Goal: Contribute content

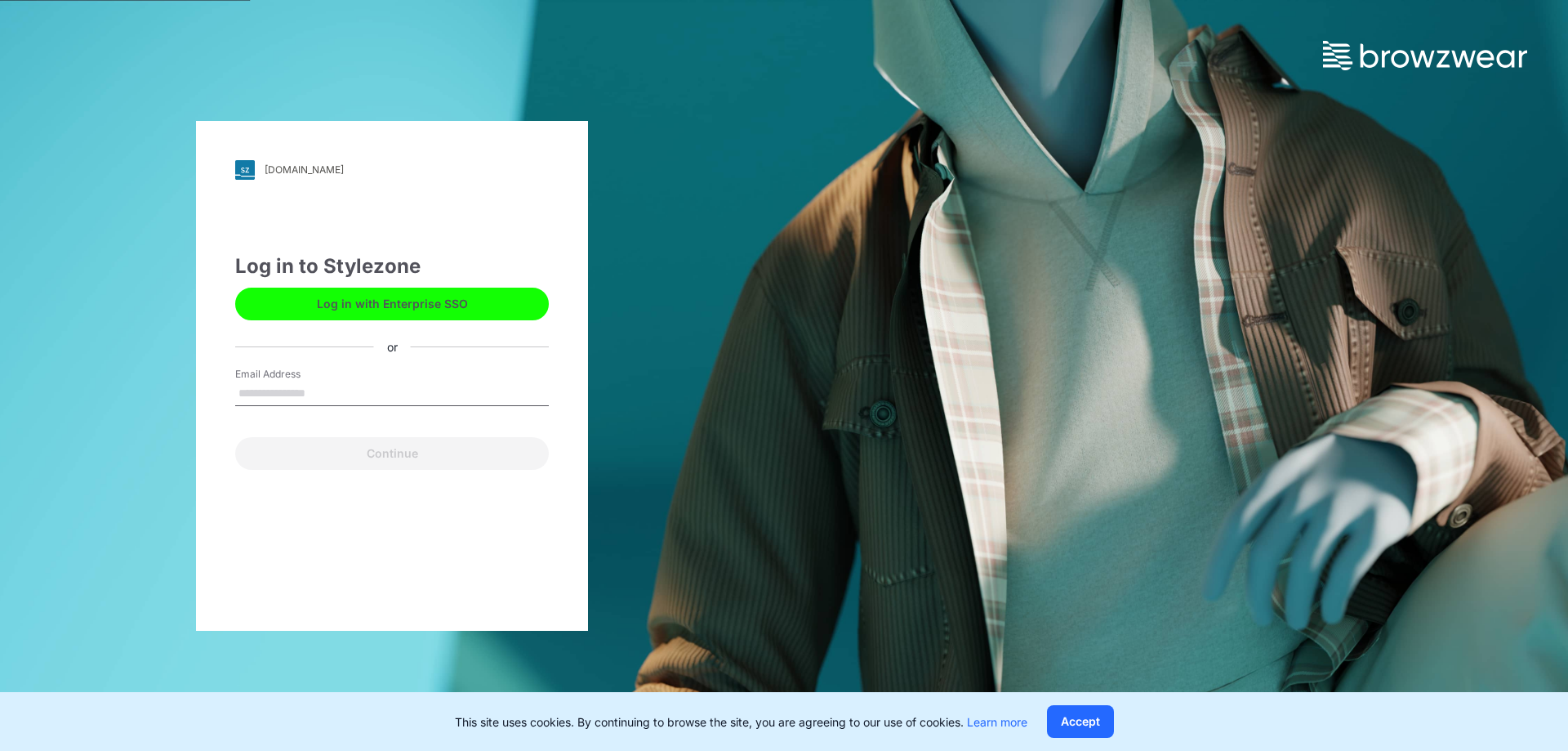
click at [310, 386] on input "Email Address" at bounding box center [392, 394] width 313 height 25
type input "**********"
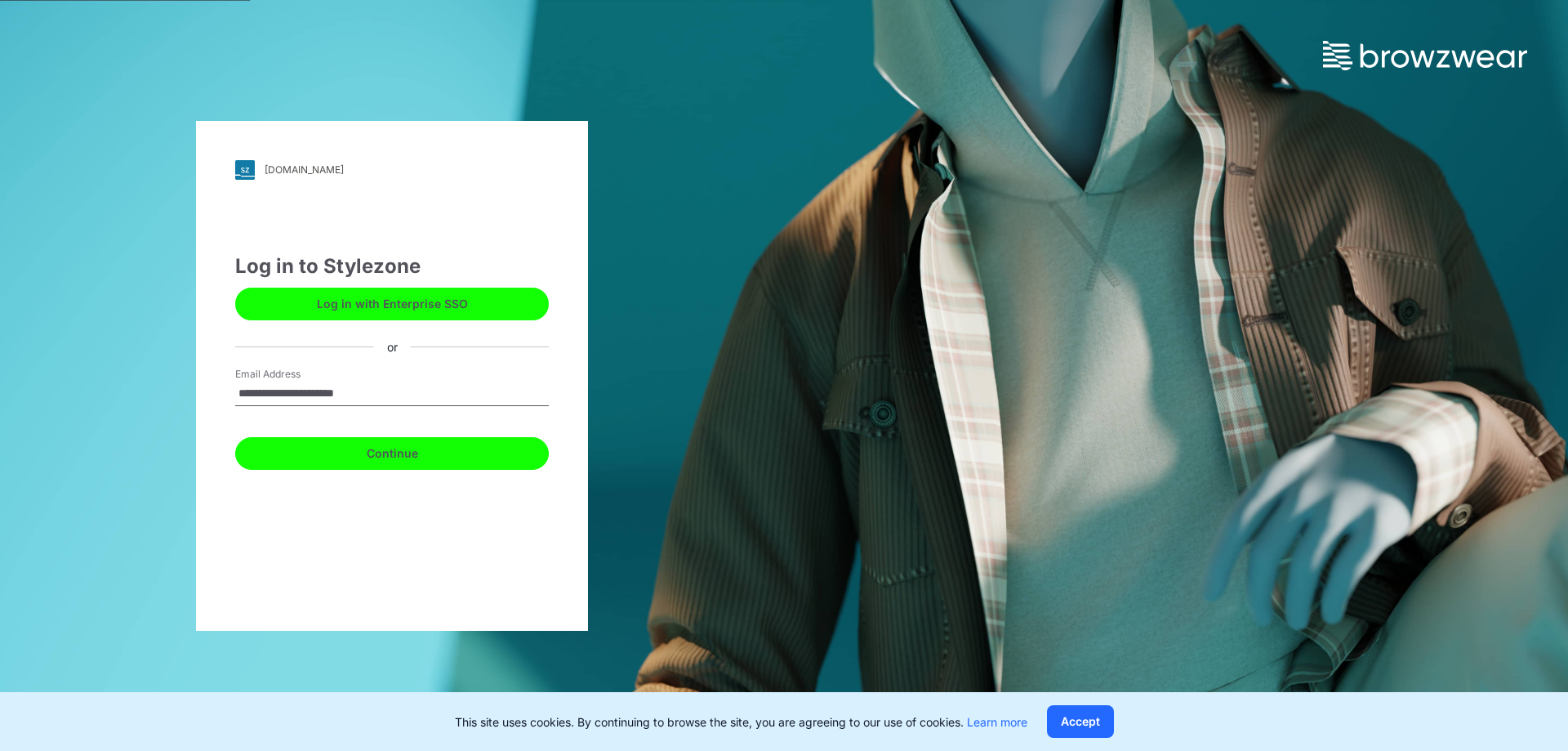
click at [344, 449] on button "Continue" at bounding box center [392, 453] width 313 height 33
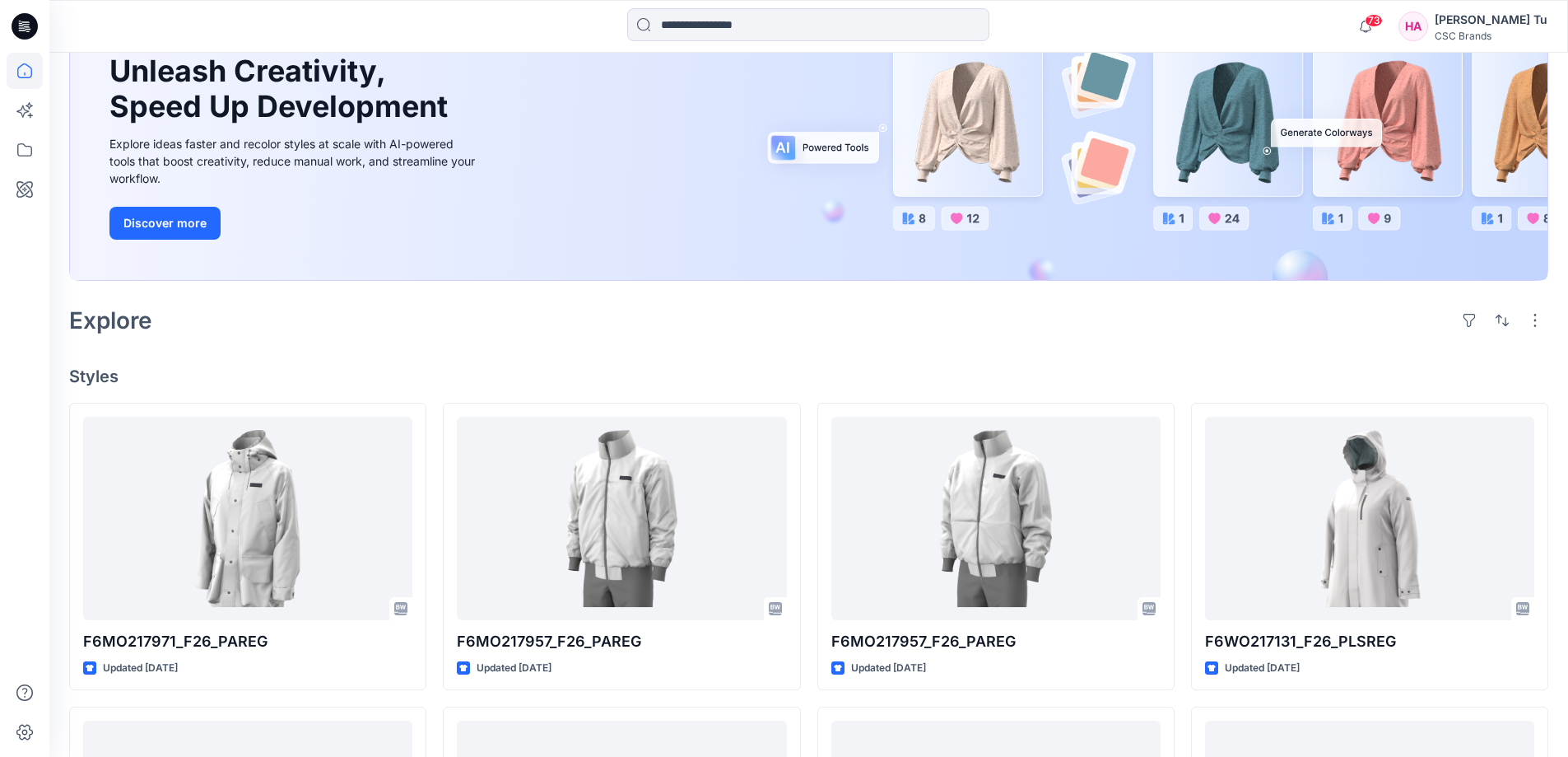
scroll to position [165, 0]
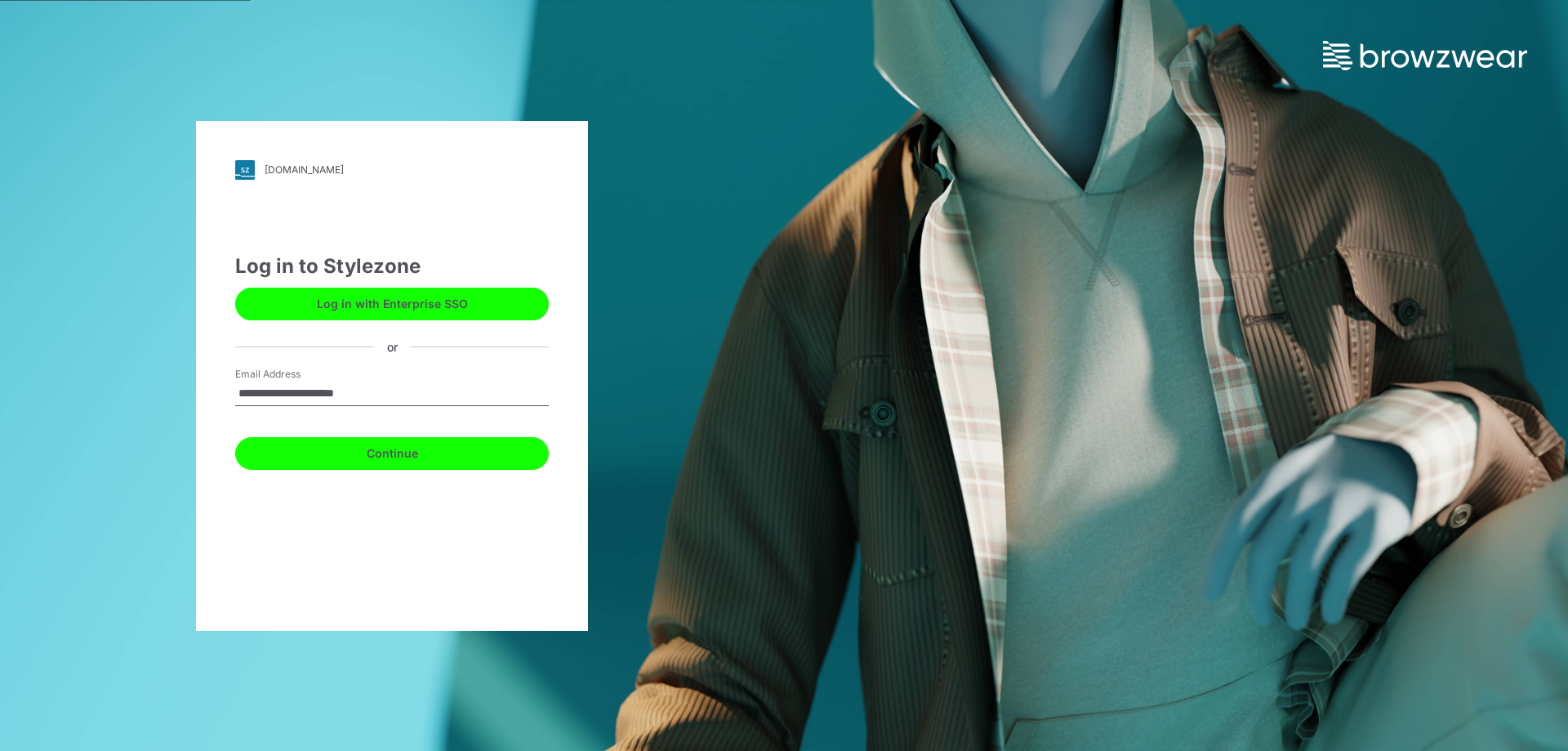
click at [398, 451] on button "Continue" at bounding box center [392, 453] width 313 height 33
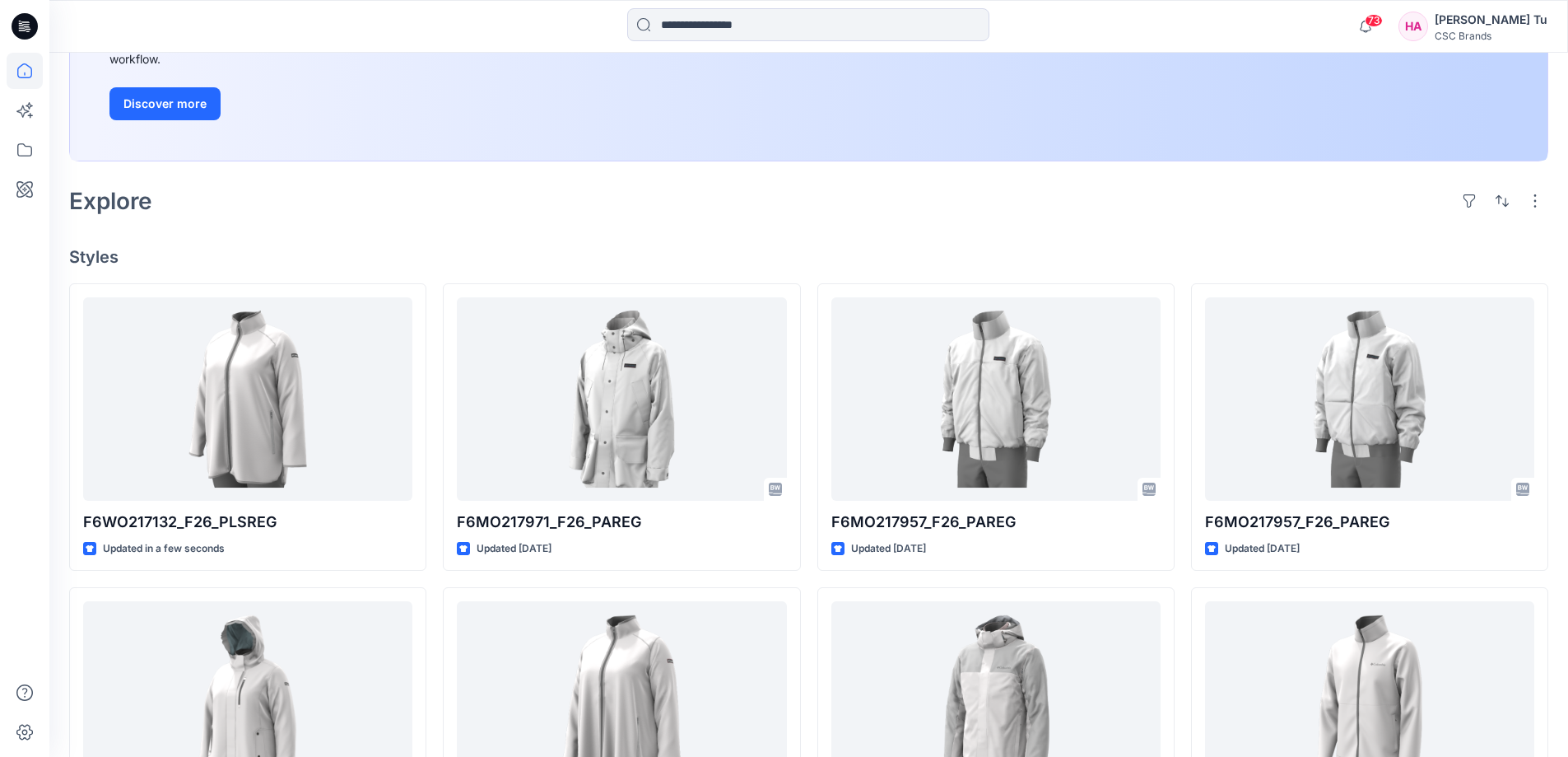
scroll to position [329, 0]
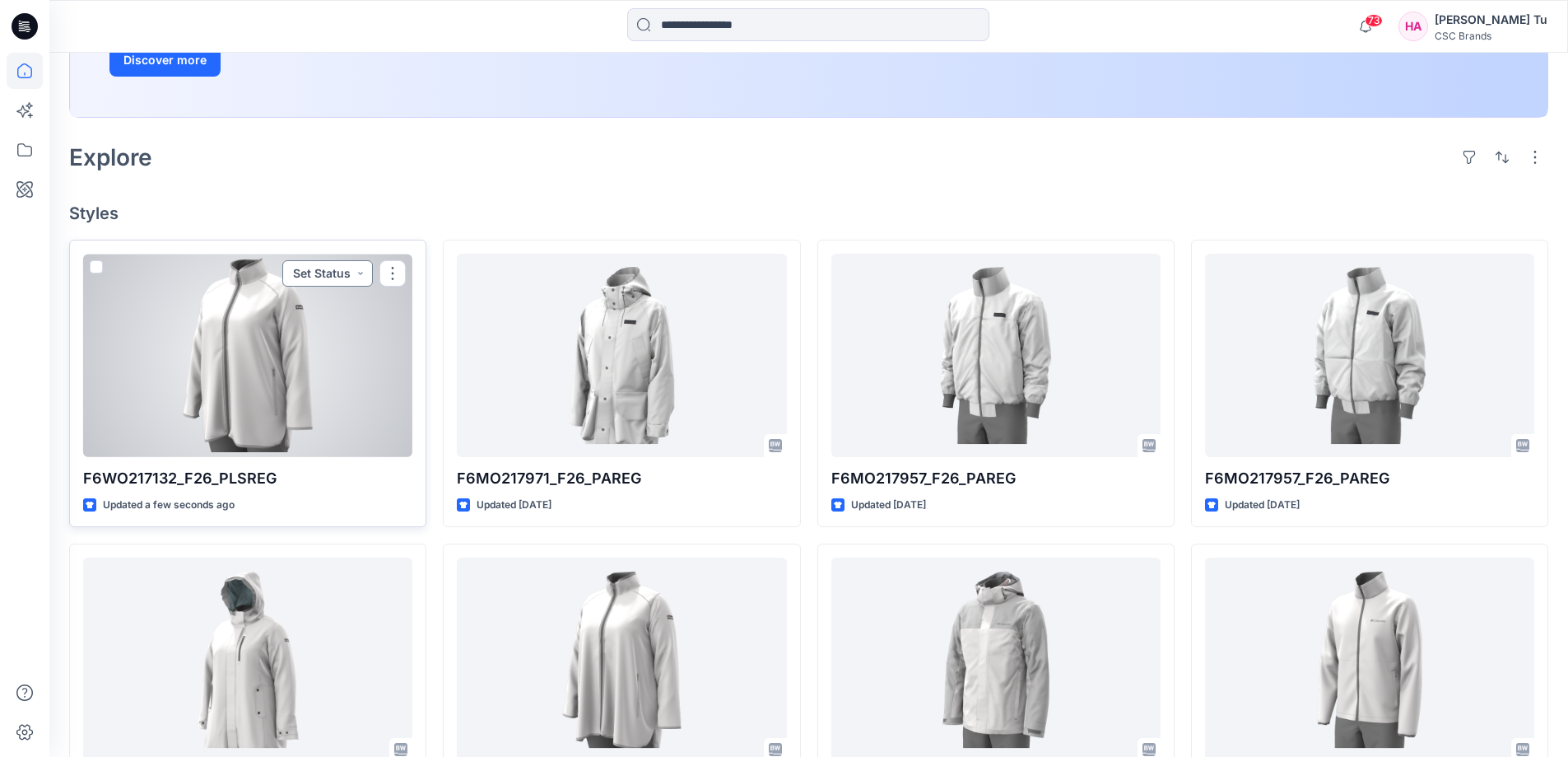
click at [360, 274] on button "Set Status" at bounding box center [327, 273] width 91 height 26
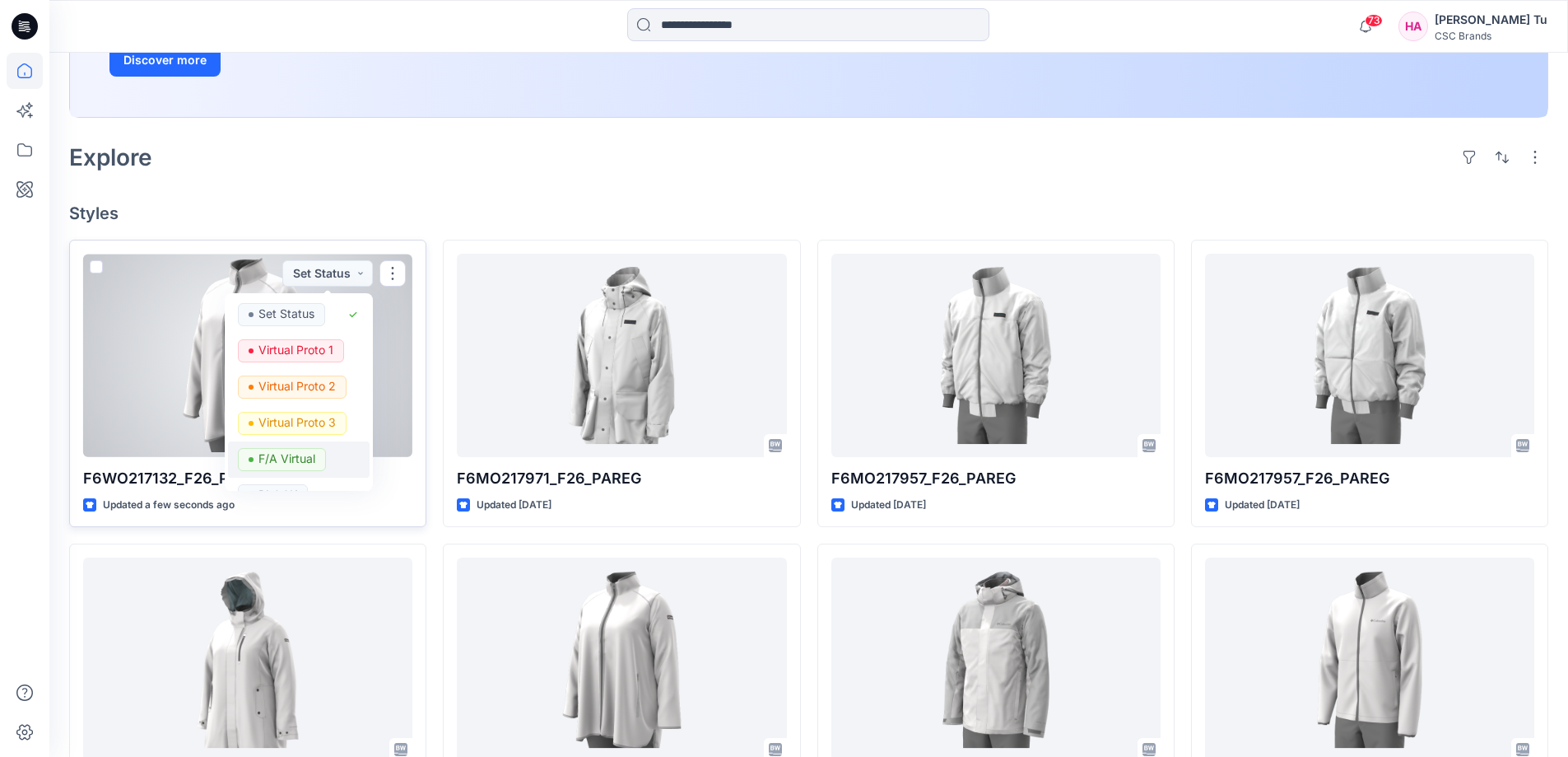
click at [299, 461] on p "F/A Virtual" at bounding box center [286, 458] width 56 height 22
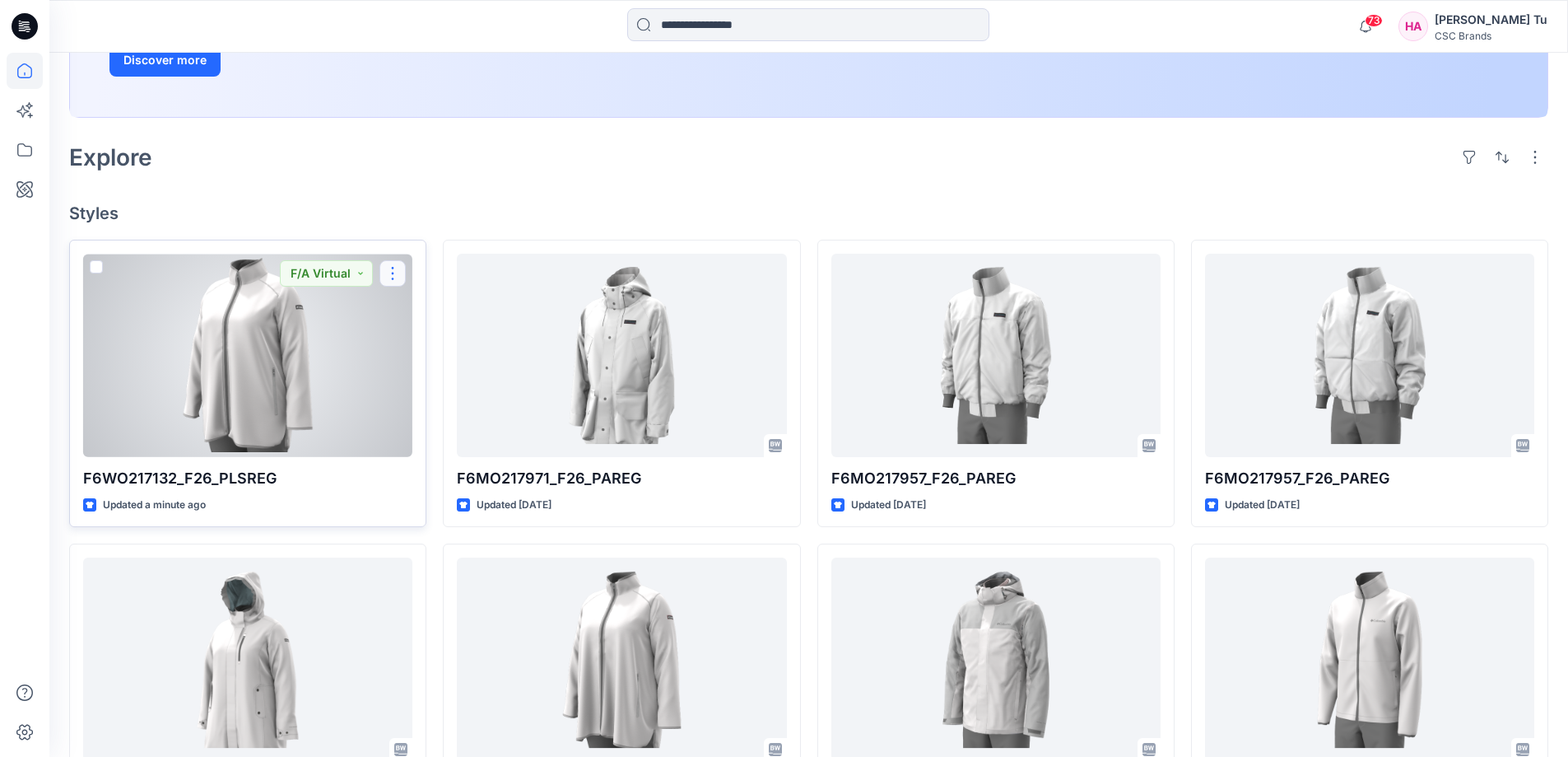
click at [396, 273] on button "button" at bounding box center [392, 273] width 26 height 26
click at [431, 311] on p "Edit" at bounding box center [422, 311] width 21 height 17
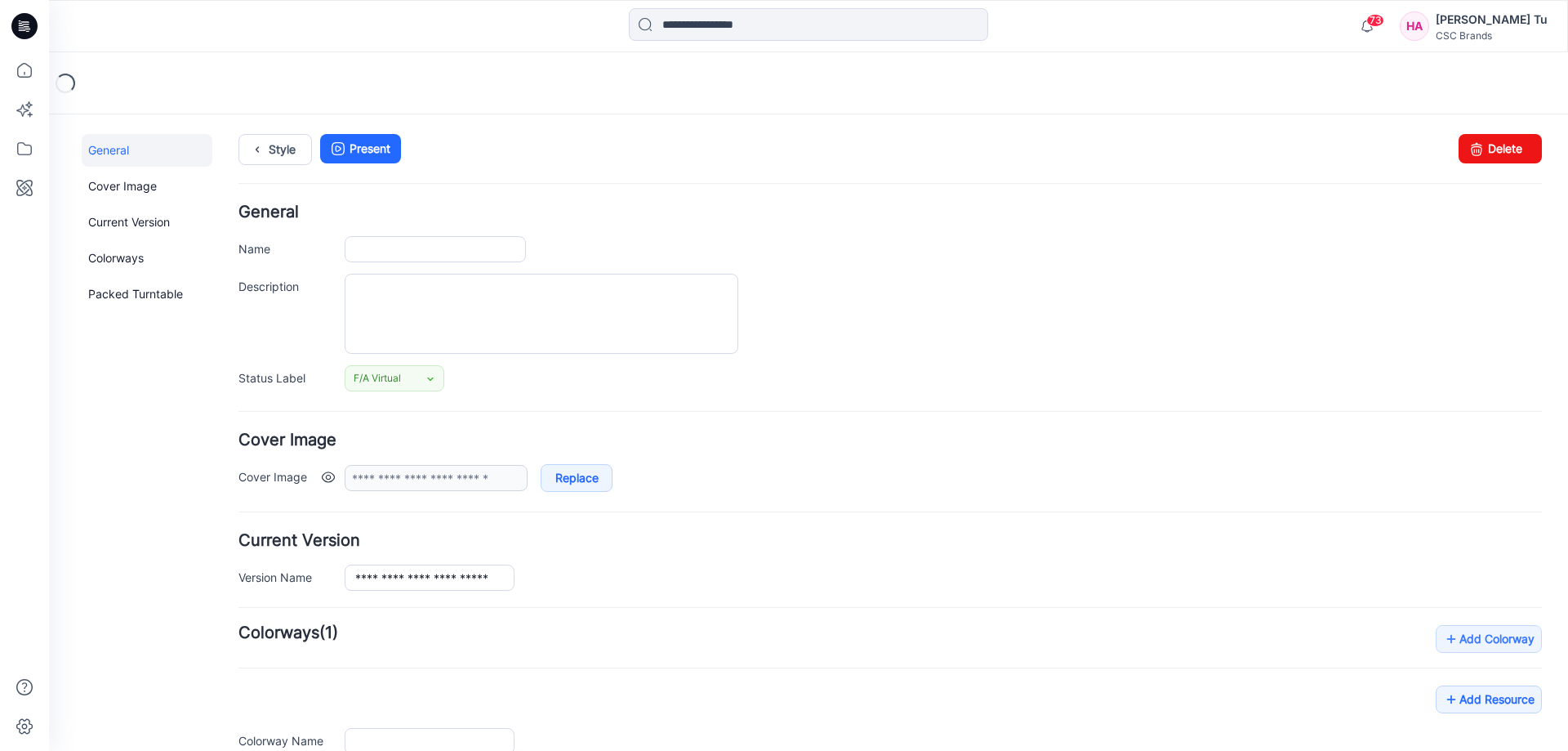
type input "**********"
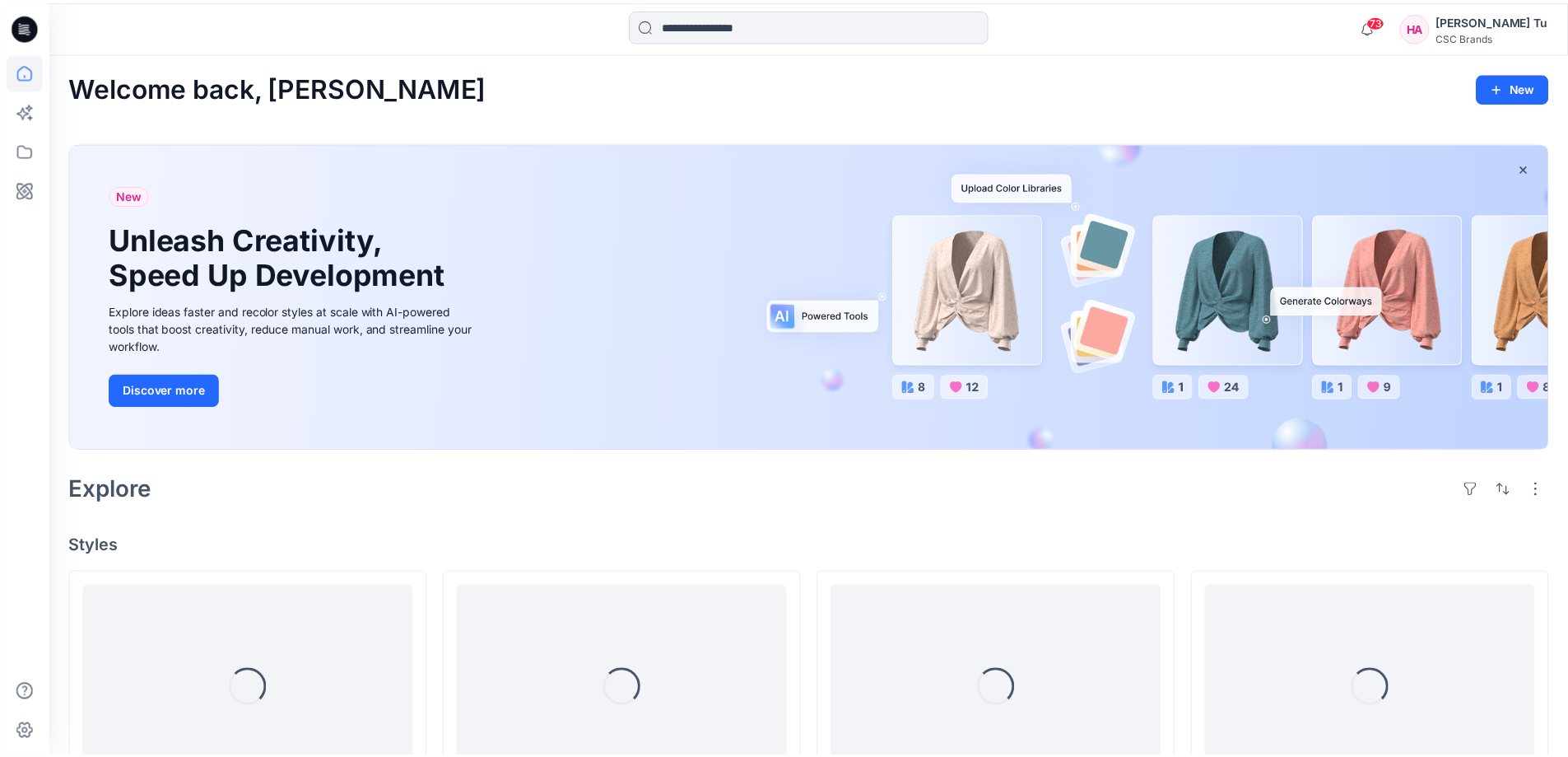
scroll to position [329, 0]
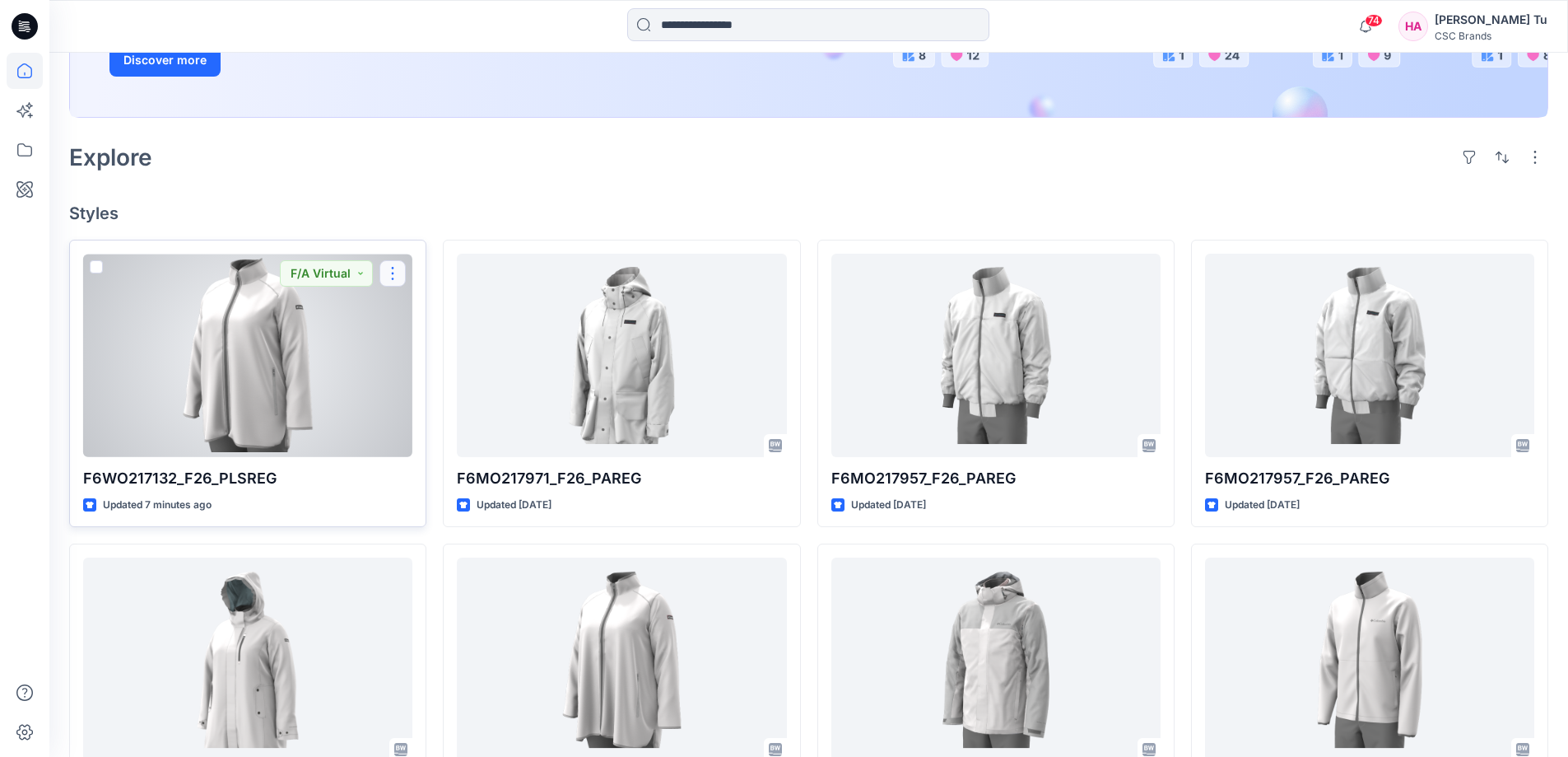
click at [386, 273] on button "button" at bounding box center [392, 273] width 26 height 26
click at [421, 312] on p "Edit" at bounding box center [422, 311] width 21 height 17
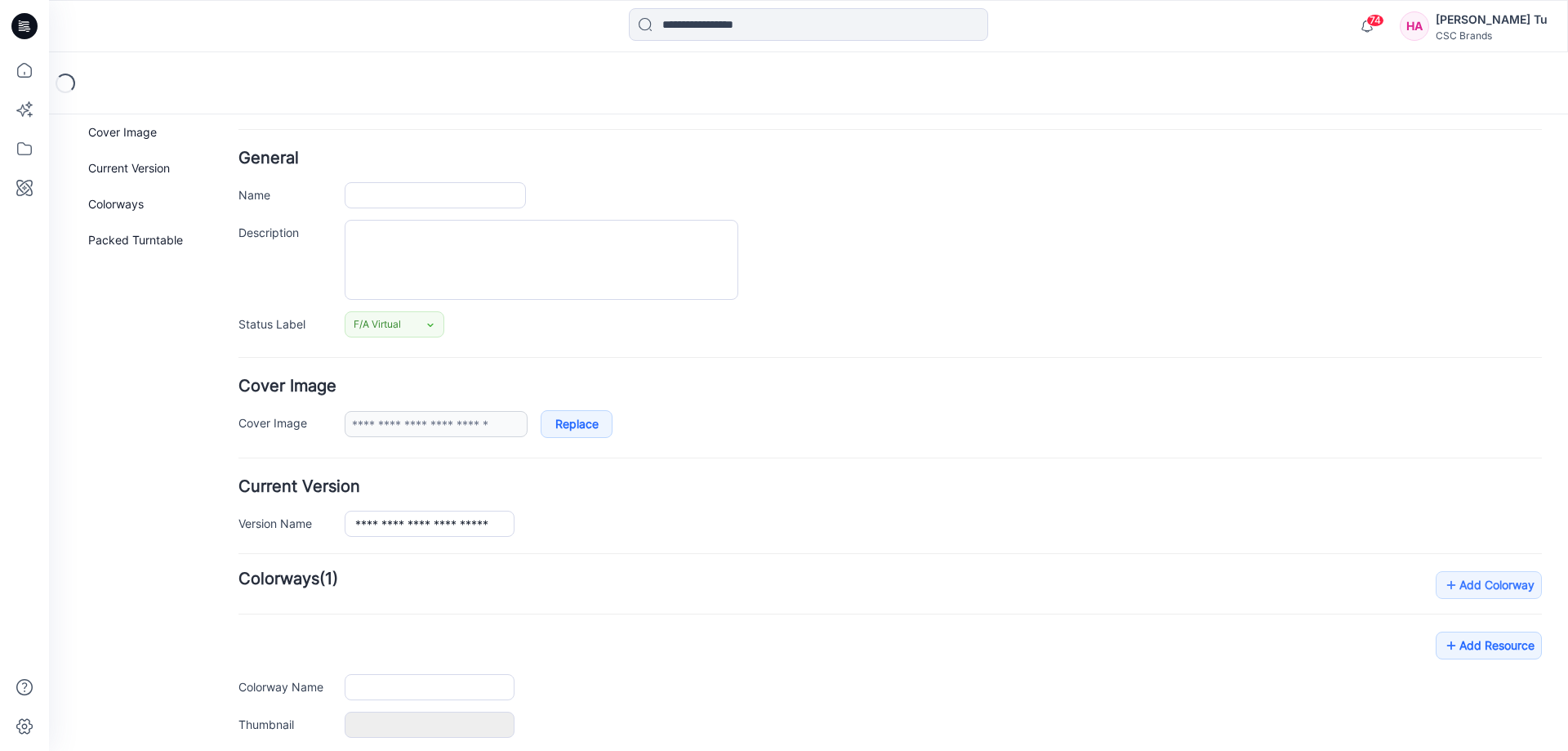
type input "**********"
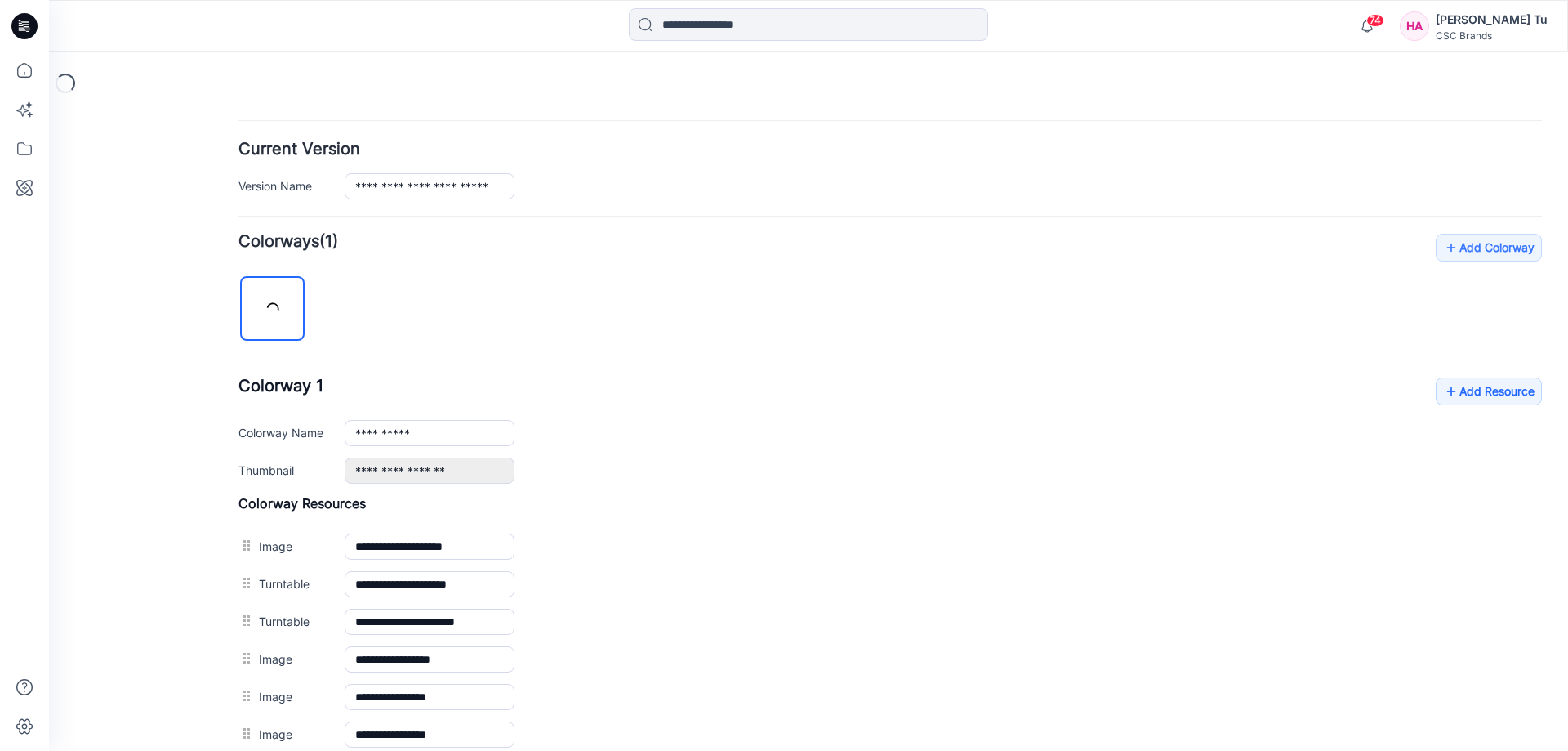
scroll to position [656, 0]
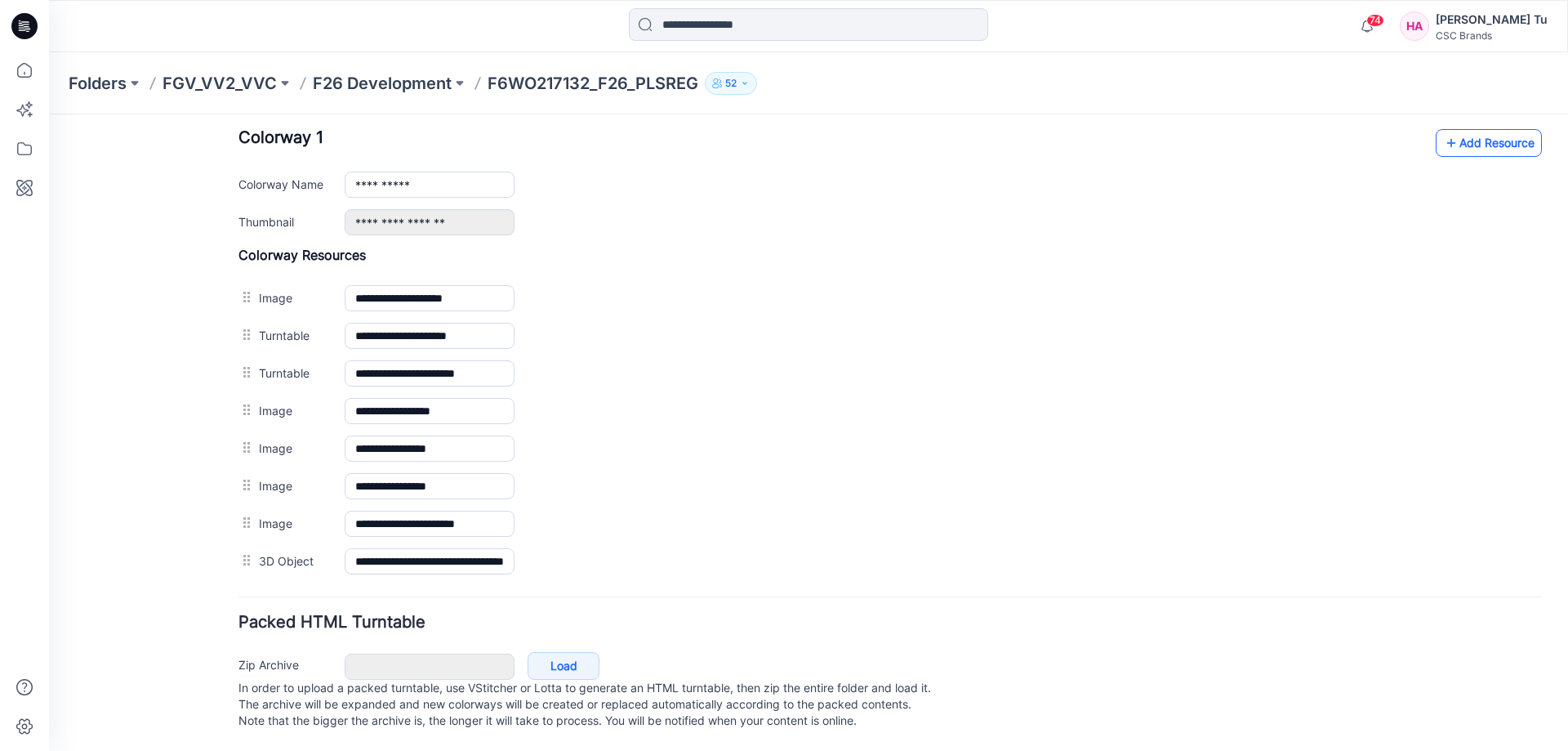
click at [1488, 132] on link "Add Resource" at bounding box center [1489, 142] width 106 height 28
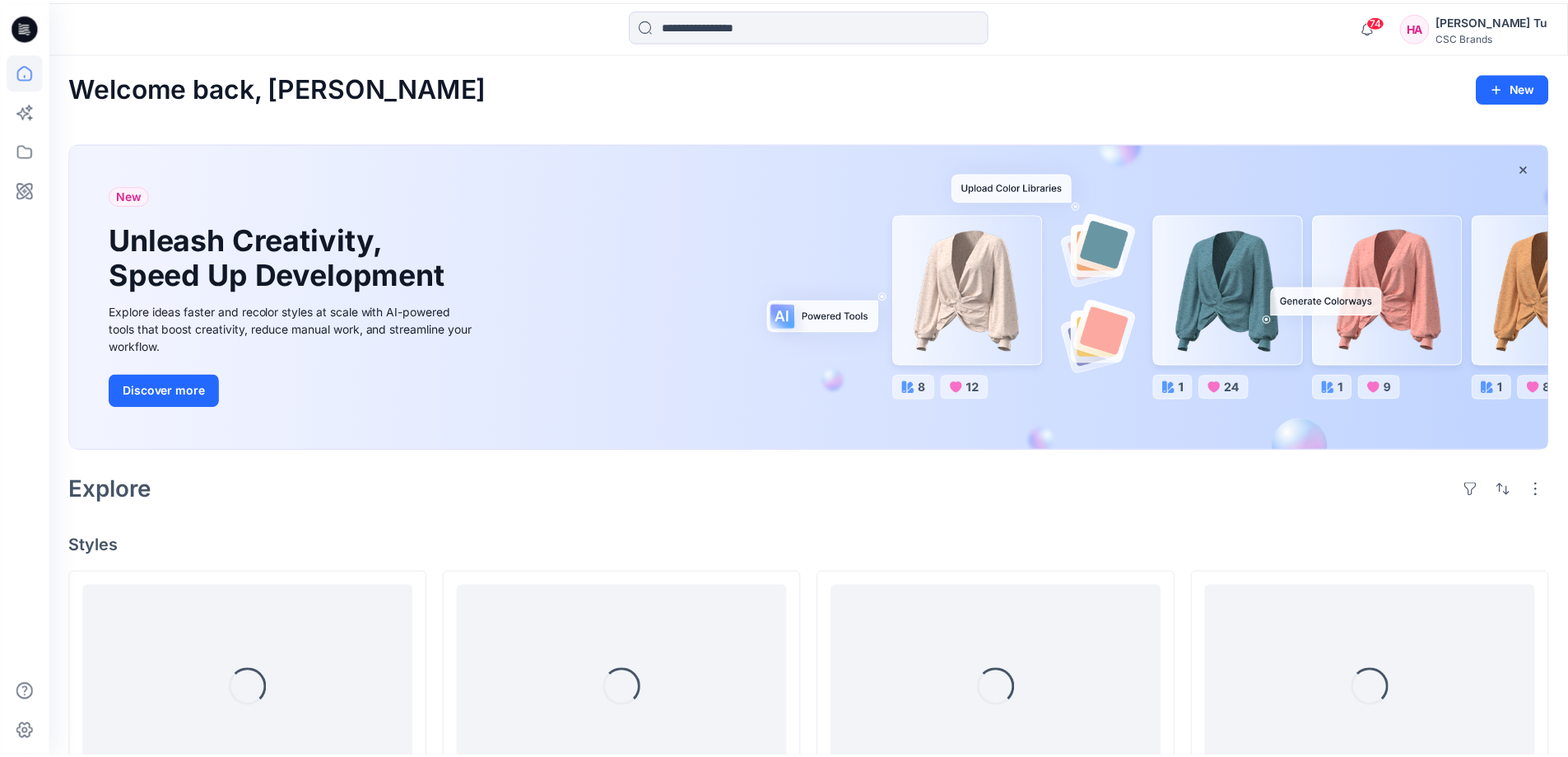
scroll to position [329, 0]
